Goal: Check status

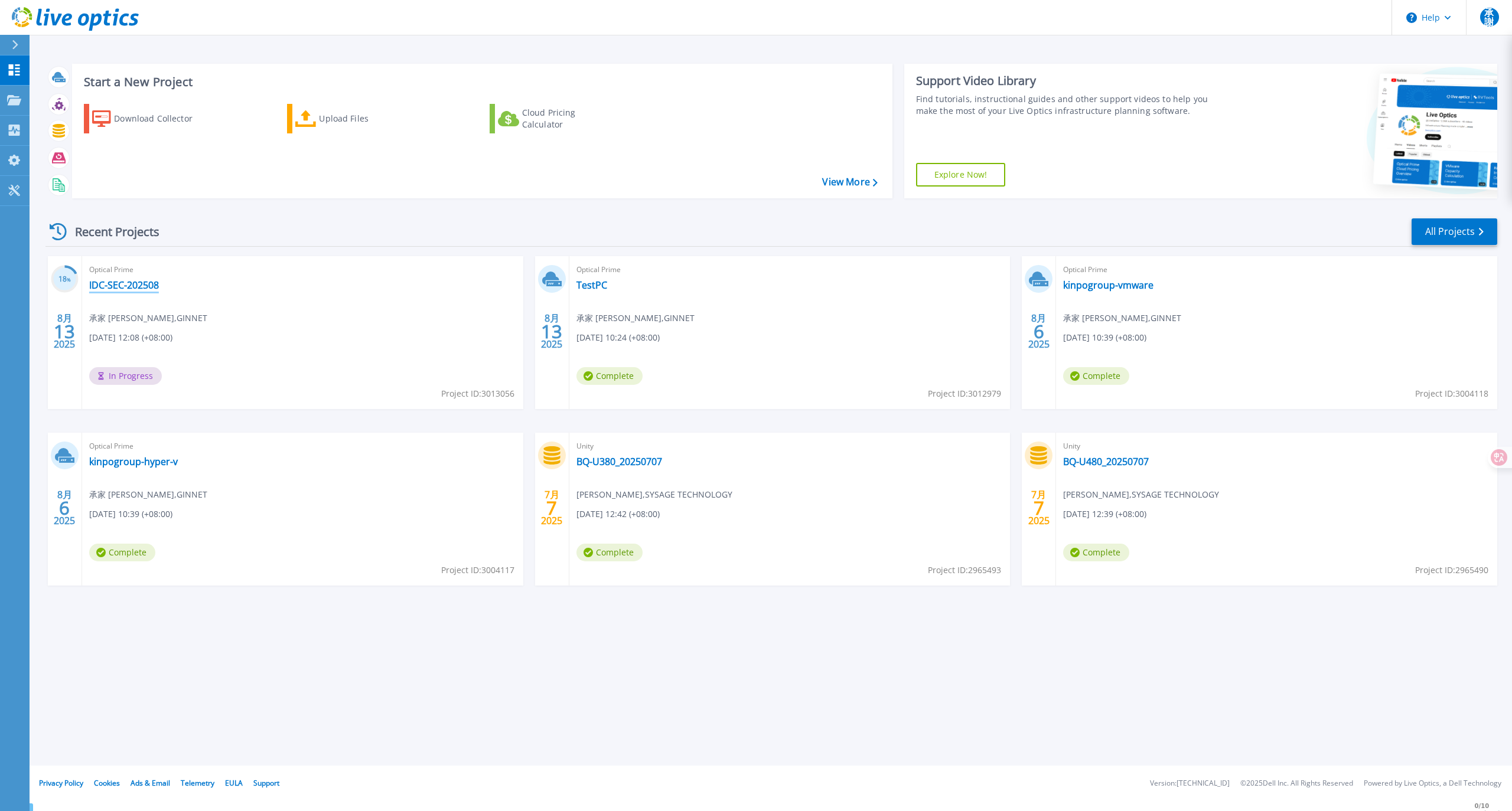
click at [119, 289] on link "IDC-SEC-202508" at bounding box center [124, 285] width 70 height 11
